Goal: Check status: Check status

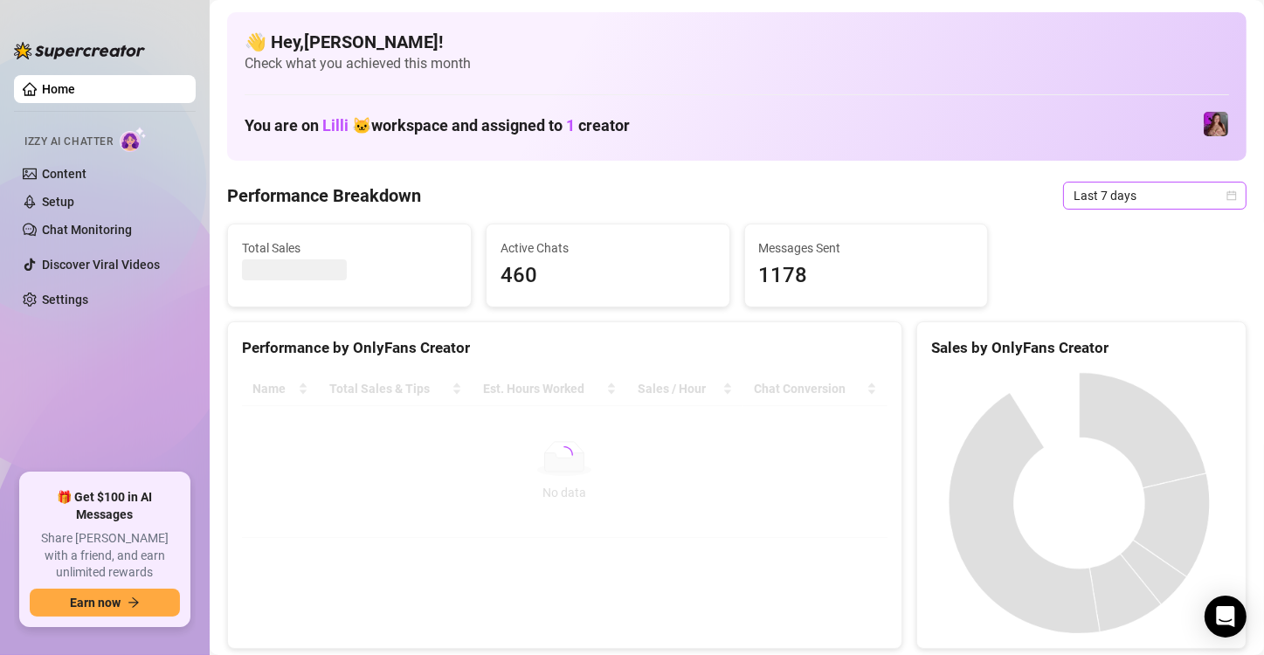
click at [1114, 199] on span "Last 7 days" at bounding box center [1155, 196] width 163 height 26
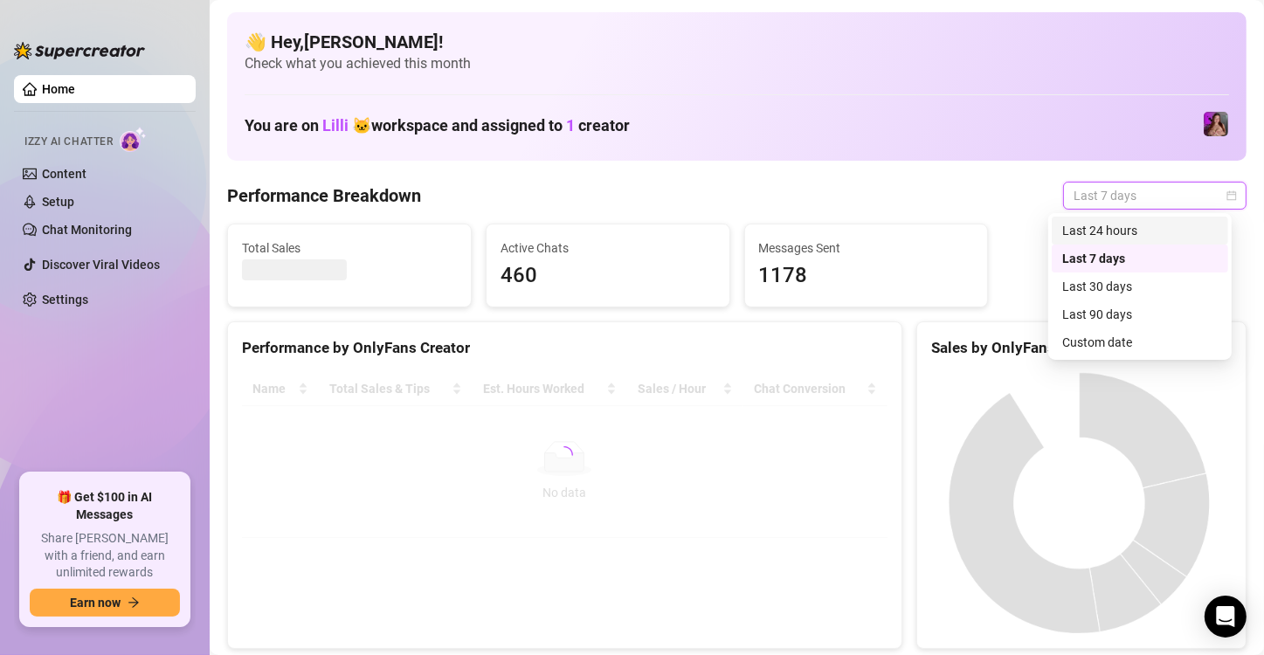
click at [1113, 233] on div "Last 24 hours" at bounding box center [1140, 230] width 156 height 19
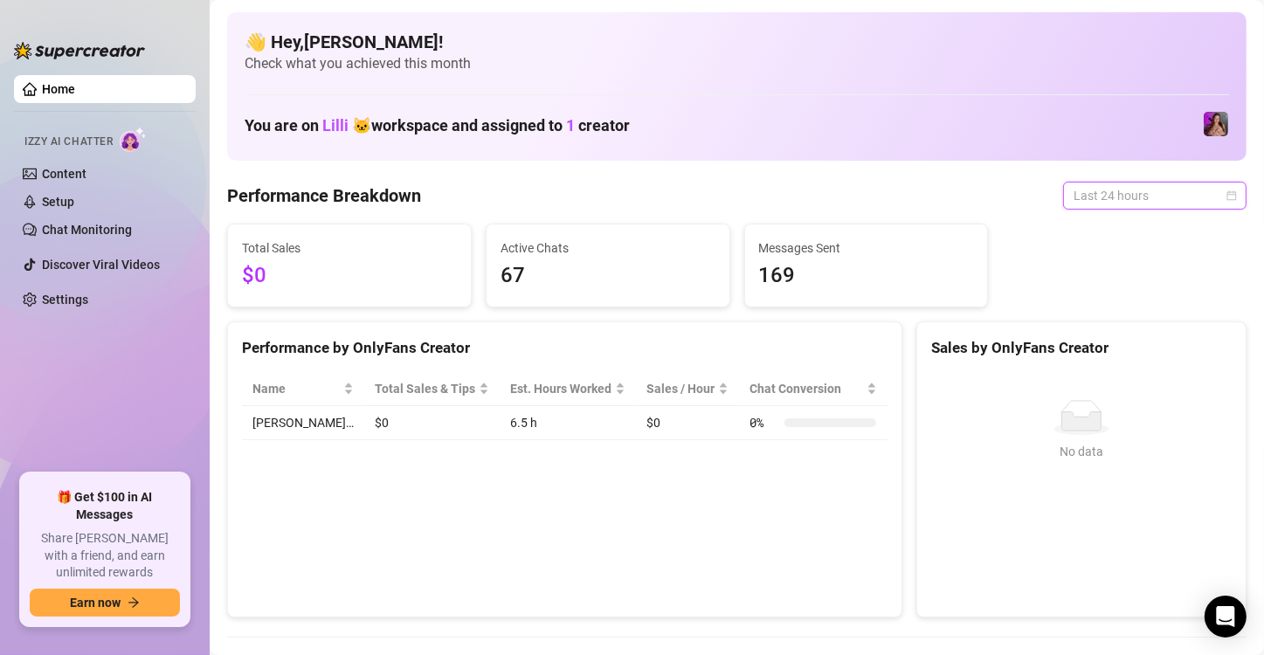
click at [1116, 201] on span "Last 24 hours" at bounding box center [1155, 196] width 163 height 26
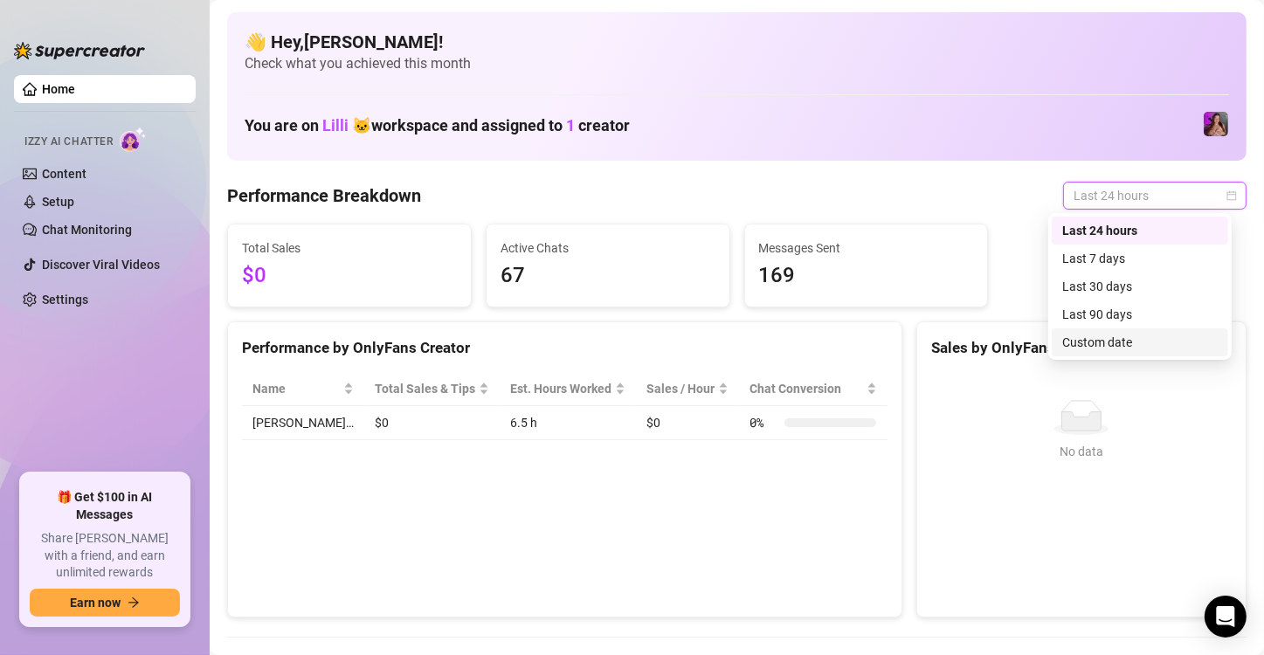
click at [1093, 355] on div "Custom date" at bounding box center [1140, 343] width 176 height 28
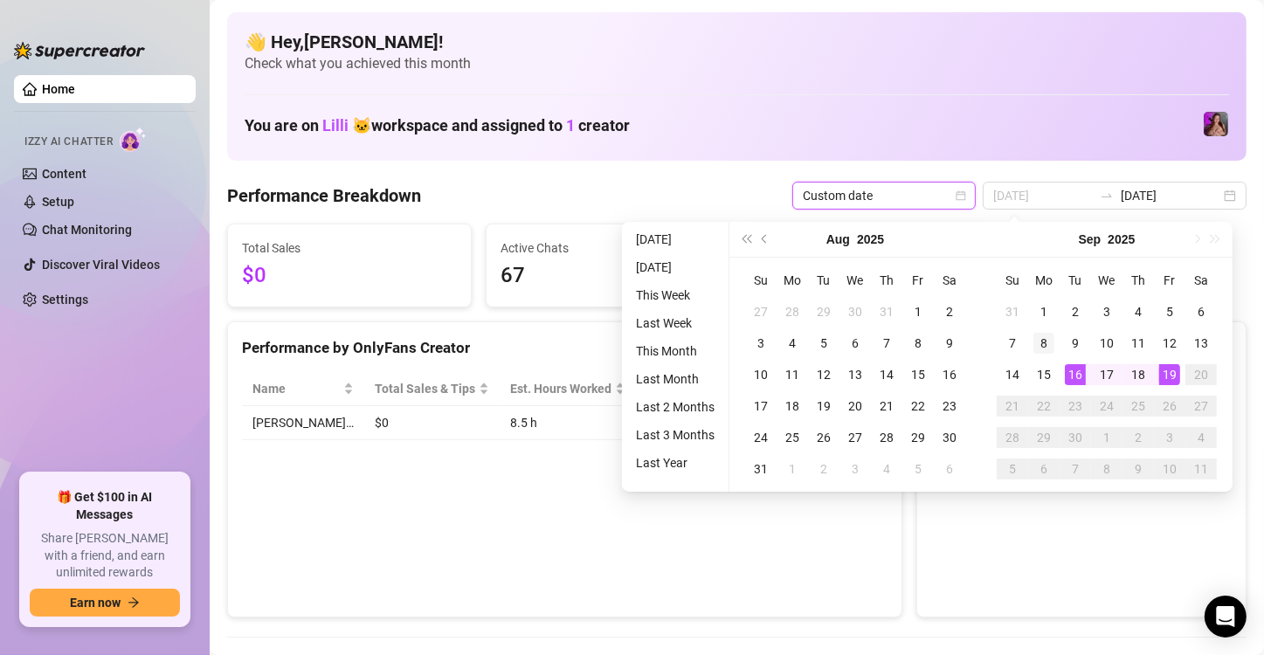
type input "[DATE]"
click at [1043, 342] on div "8" at bounding box center [1044, 343] width 21 height 21
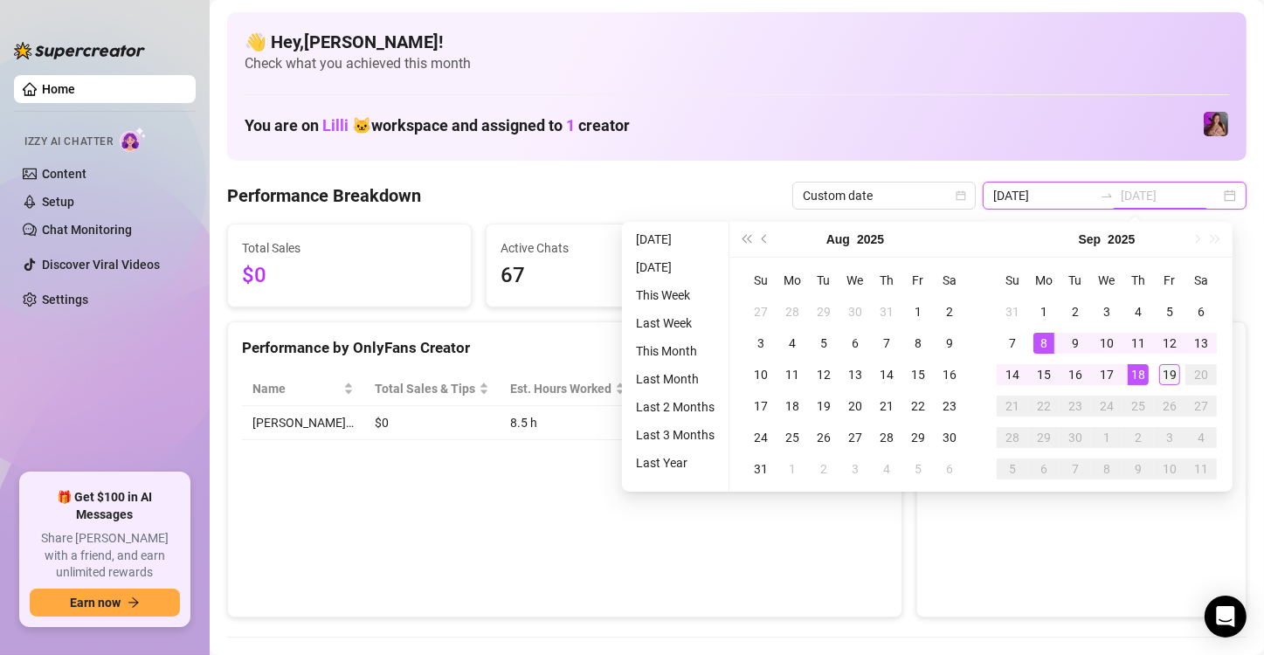
type input "[DATE]"
click at [1165, 374] on div "19" at bounding box center [1169, 374] width 21 height 21
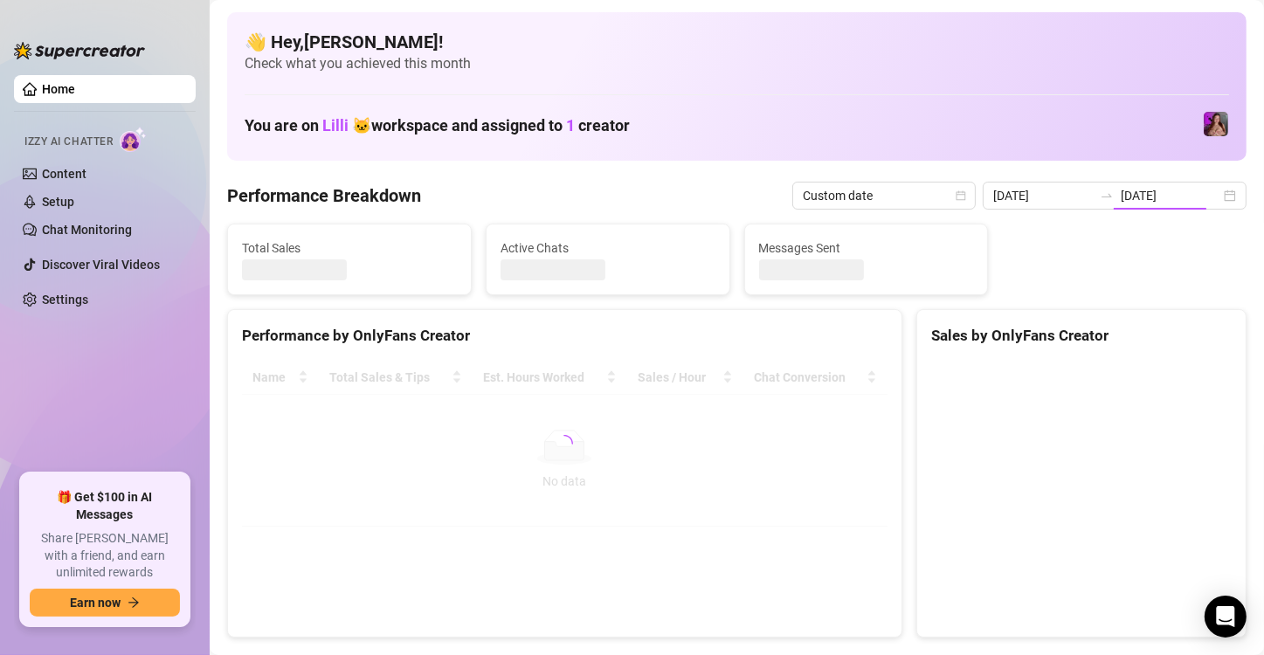
type input "[DATE]"
